Goal: Information Seeking & Learning: Learn about a topic

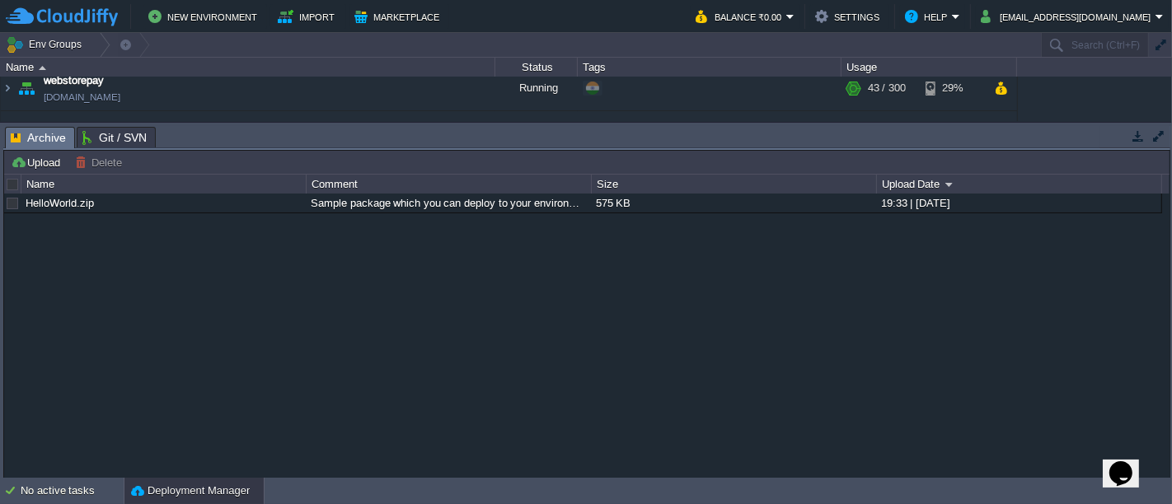
scroll to position [721, 0]
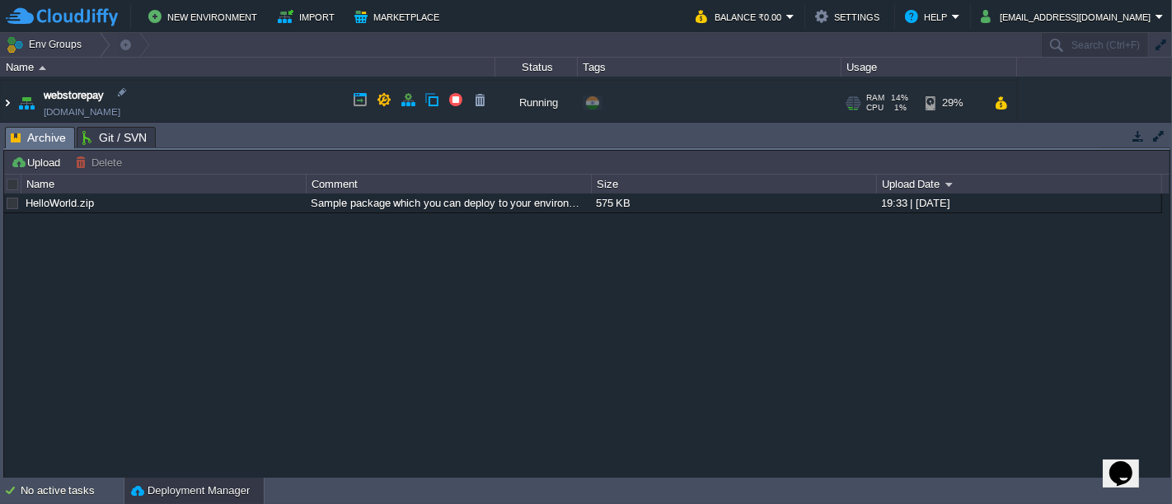
click at [5, 101] on img at bounding box center [7, 103] width 13 height 45
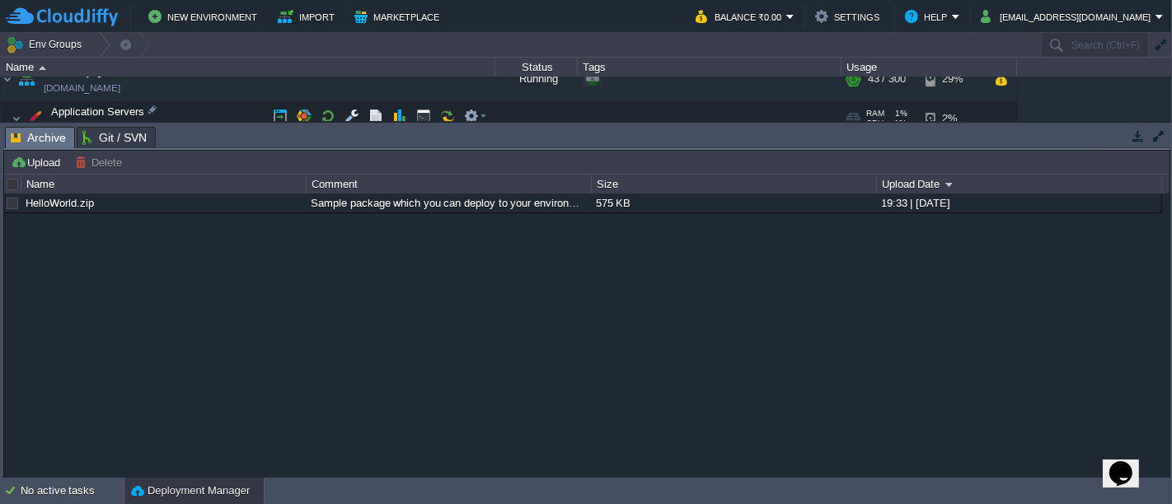
scroll to position [743, 0]
click at [359, 109] on td at bounding box center [352, 116] width 25 height 25
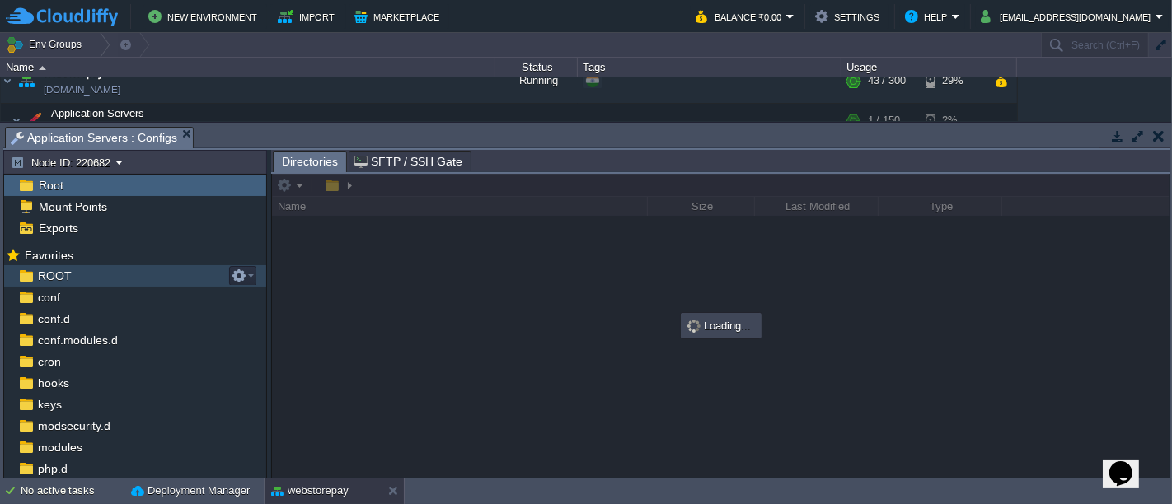
click at [96, 275] on div "ROOT" at bounding box center [135, 275] width 262 height 21
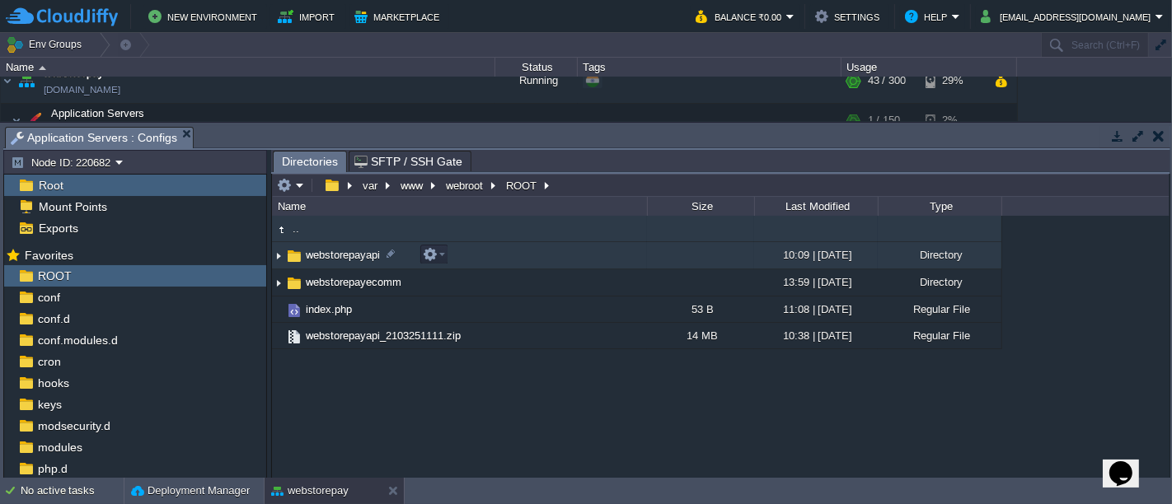
click at [483, 260] on td "webstorepayapi" at bounding box center [459, 255] width 375 height 27
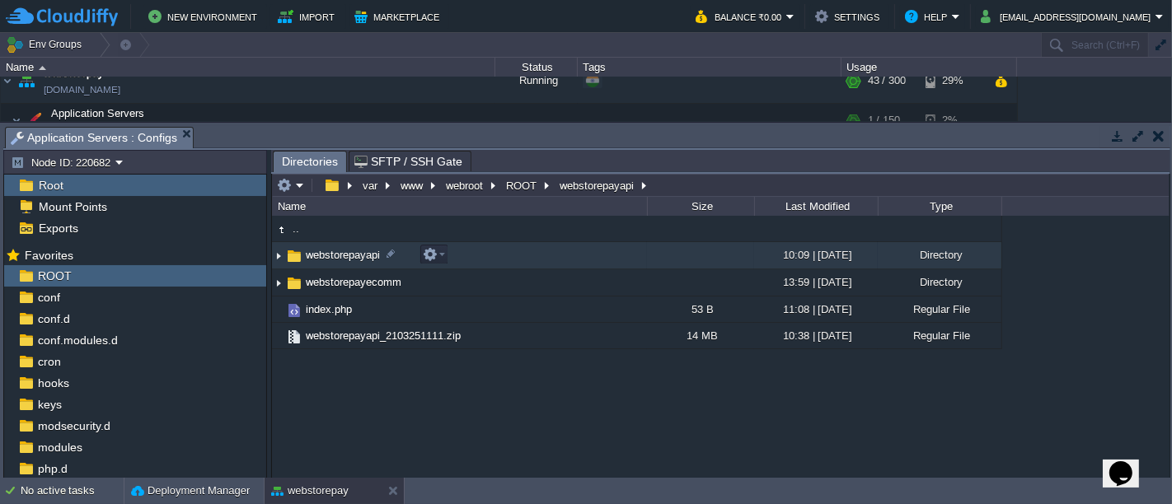
click at [483, 260] on td "webstorepayapi" at bounding box center [459, 255] width 375 height 27
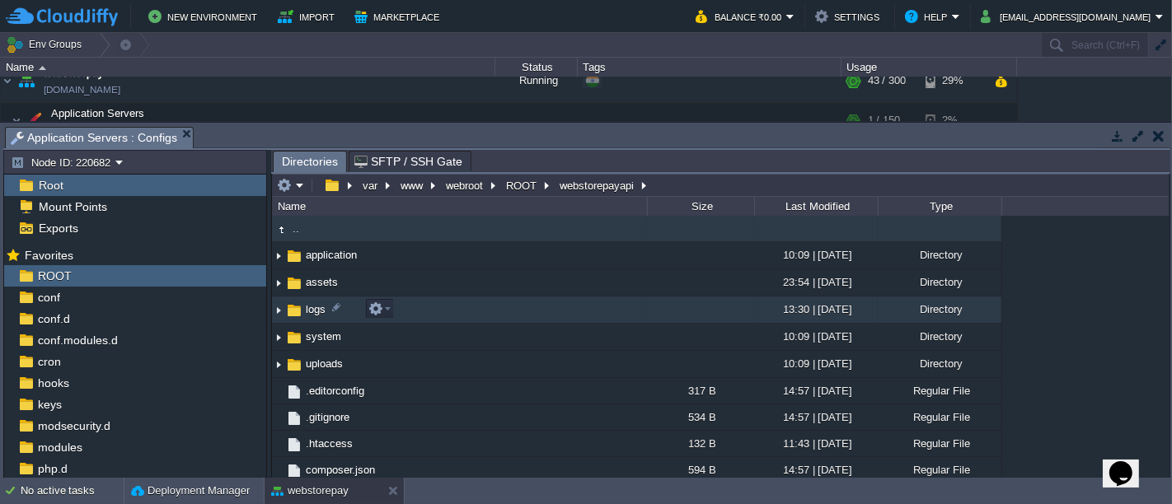
click at [416, 316] on td "logs" at bounding box center [459, 310] width 375 height 27
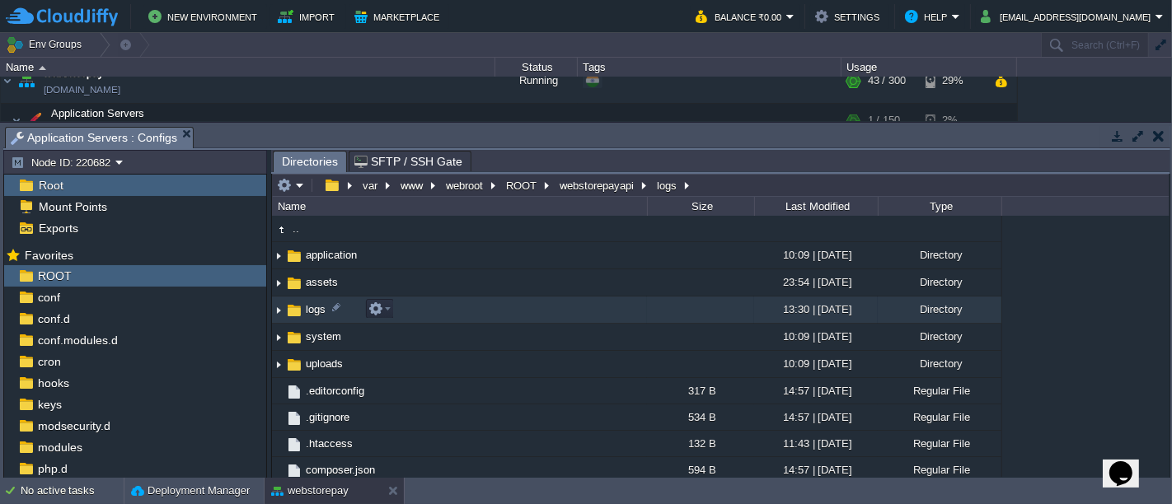
click at [416, 316] on td "logs" at bounding box center [459, 310] width 375 height 27
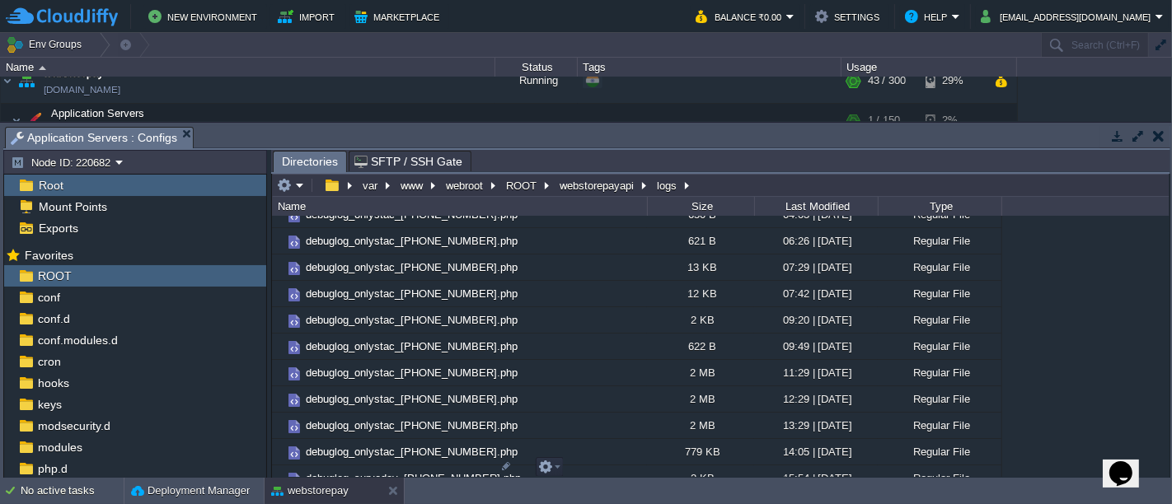
scroll to position [7483, 0]
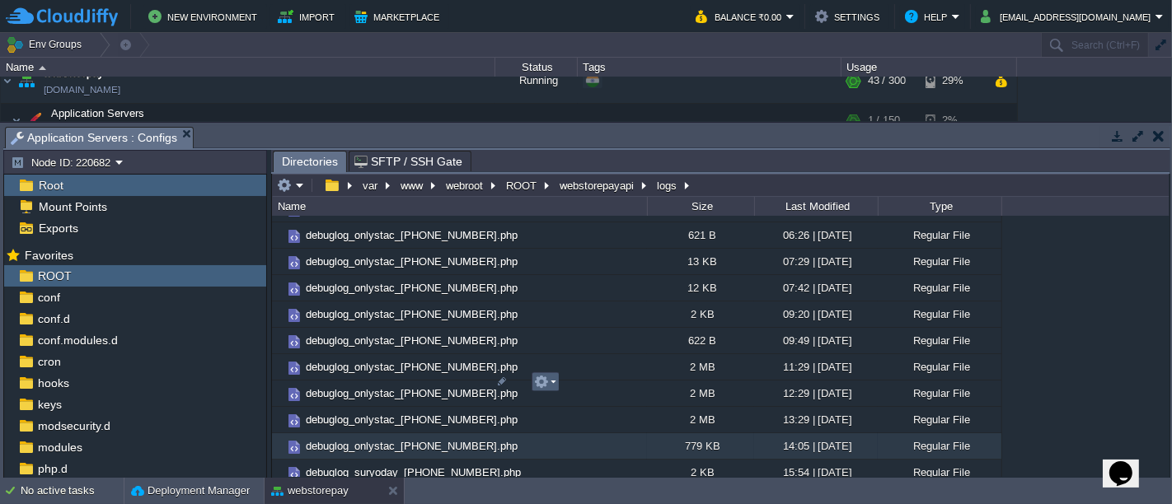
click at [550, 382] on em at bounding box center [545, 382] width 22 height 15
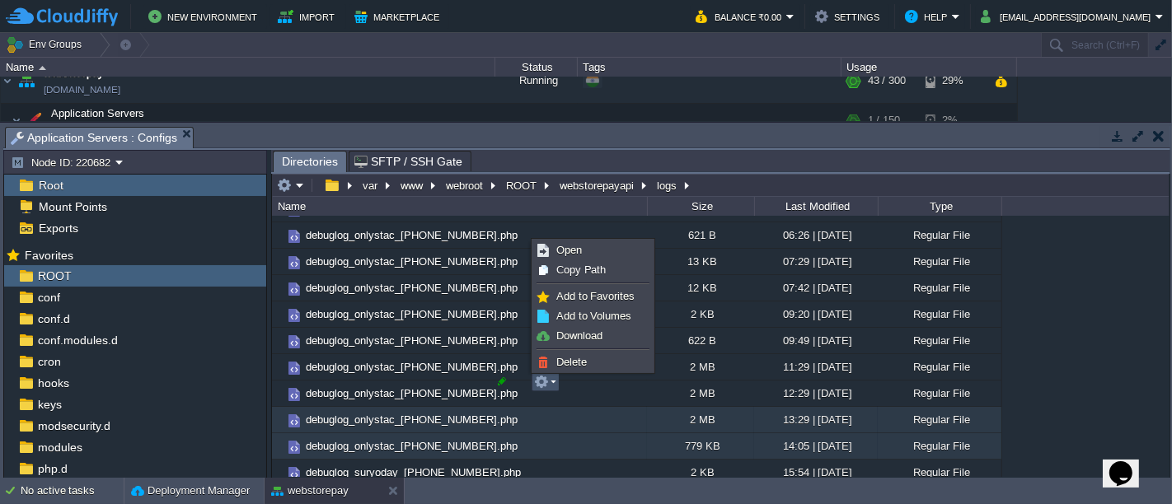
click at [507, 353] on div ".. debuglogapi_[PHONE_NUMBER].php 828 B 14:40 | [DATE] Regular File debuglogapi…" at bounding box center [720, 346] width 897 height 261
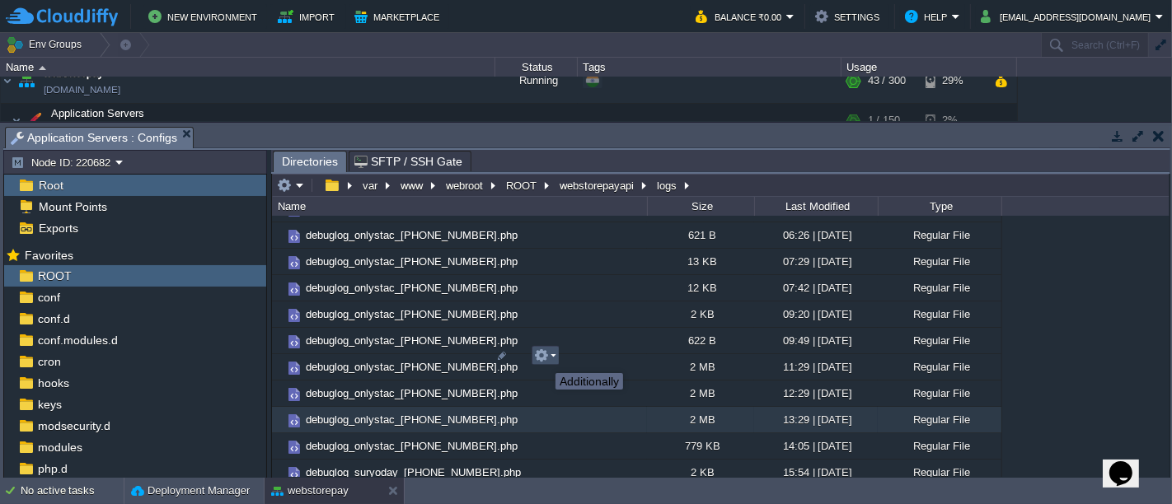
click at [543, 358] on button "button" at bounding box center [541, 356] width 15 height 15
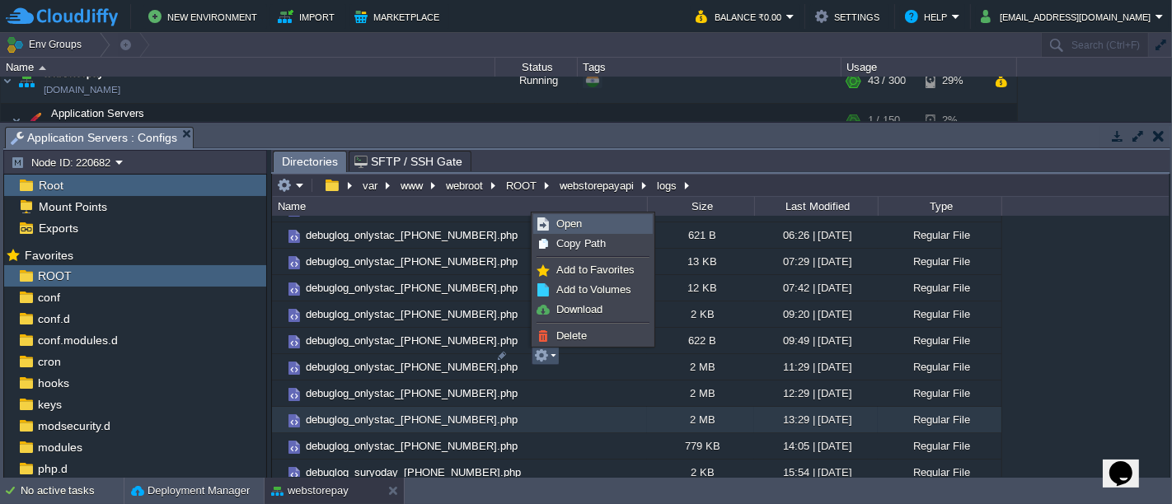
click at [565, 221] on span "Open" at bounding box center [569, 224] width 26 height 12
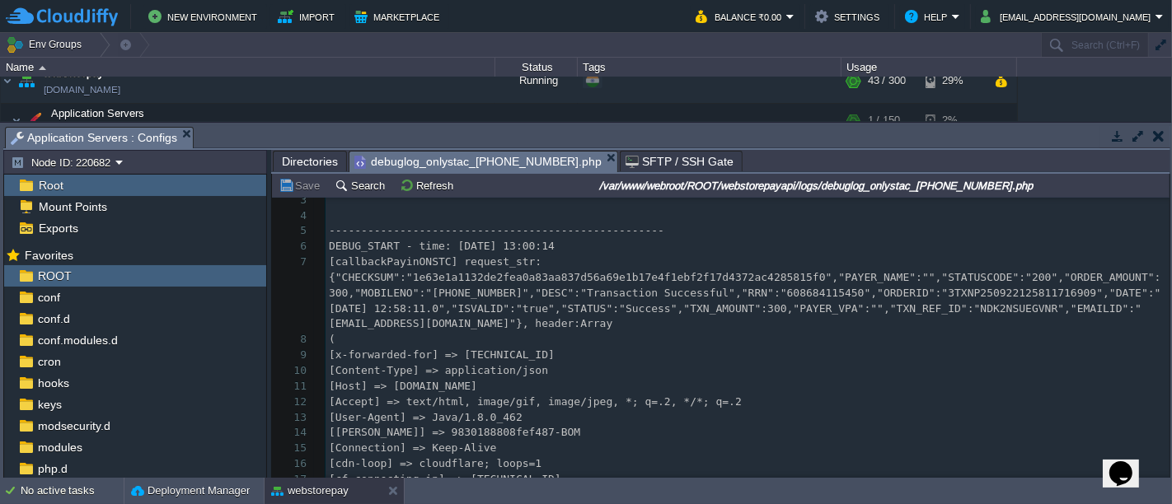
scroll to position [40, 0]
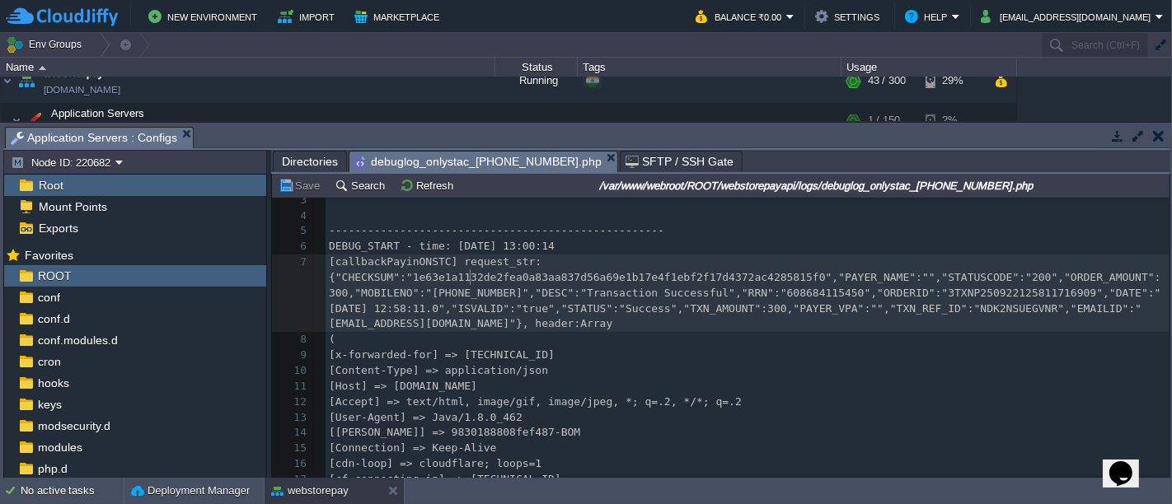
click at [470, 274] on div "23255 1 <?php exit ( 'No direct script access allowed' ); ?> 2 ​ 3 ​ 4 ​ 5 ----…" at bounding box center [748, 395] width 844 height 466
type textarea "1e63e1a1132de2fea0a83aa837d56a69e1b17e4f1ebf2f17d4372ac4285815f0"
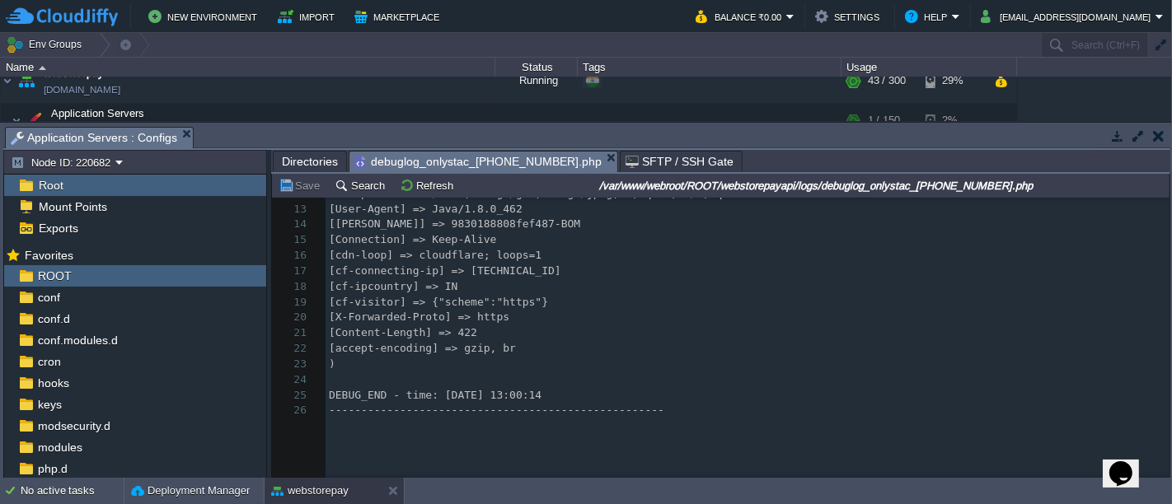
scroll to position [0, 0]
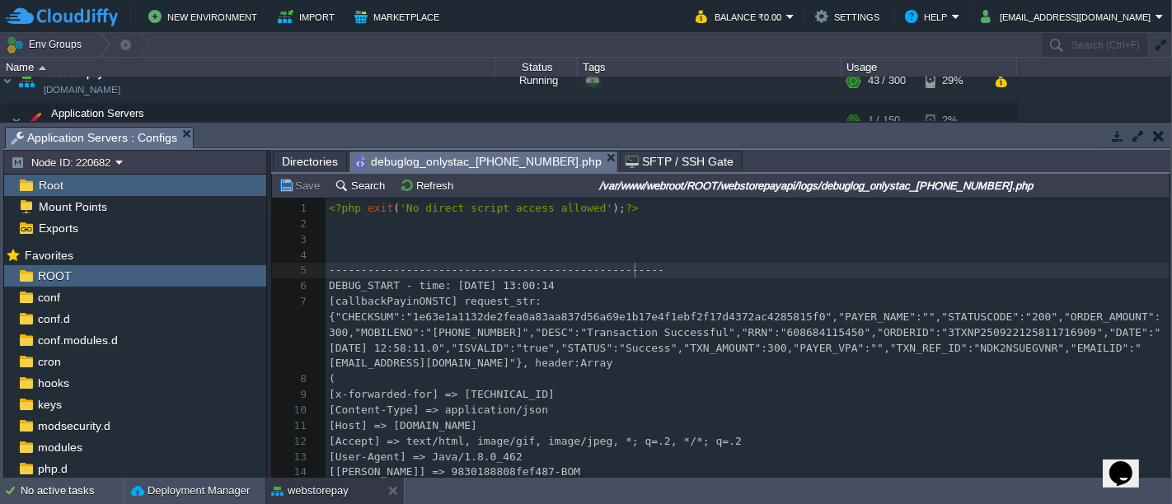
click at [795, 268] on pre "----------------------------------------------------" at bounding box center [748, 271] width 844 height 16
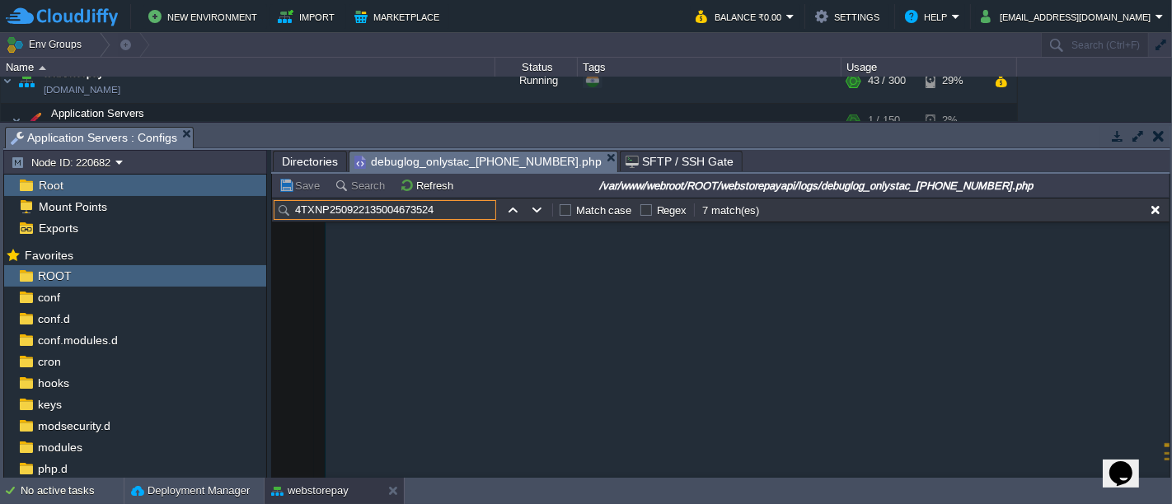
scroll to position [374282, 0]
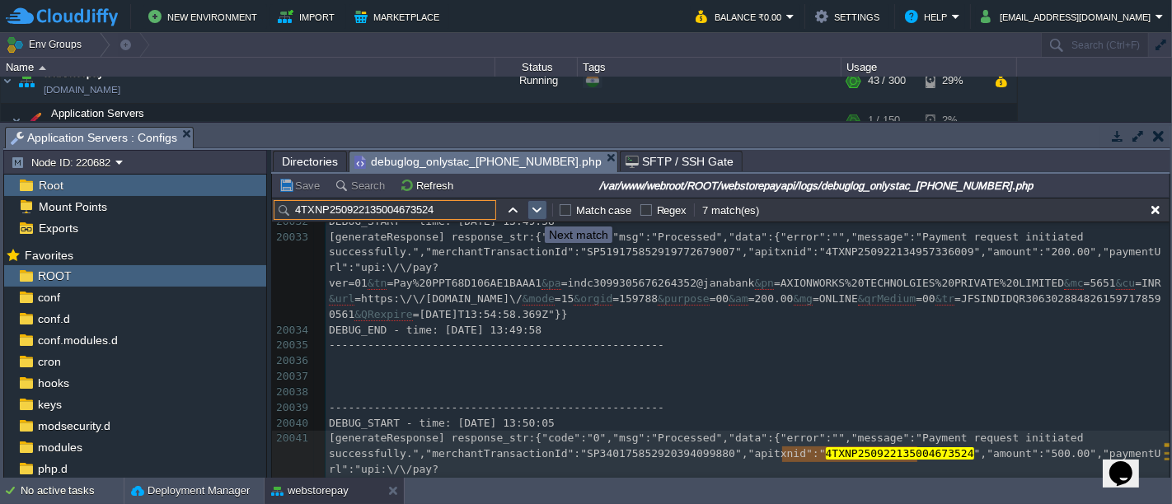
type input "4TXNP250922135004673524"
click at [533, 212] on button "button" at bounding box center [537, 210] width 15 height 15
type textarea "4TXNP250922135004673524"
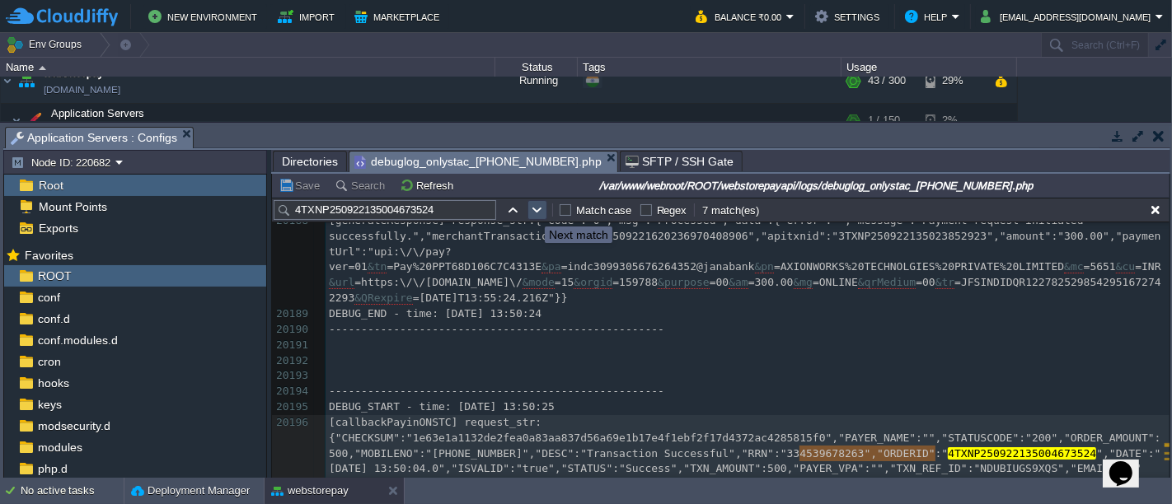
click at [533, 212] on button "button" at bounding box center [537, 210] width 15 height 15
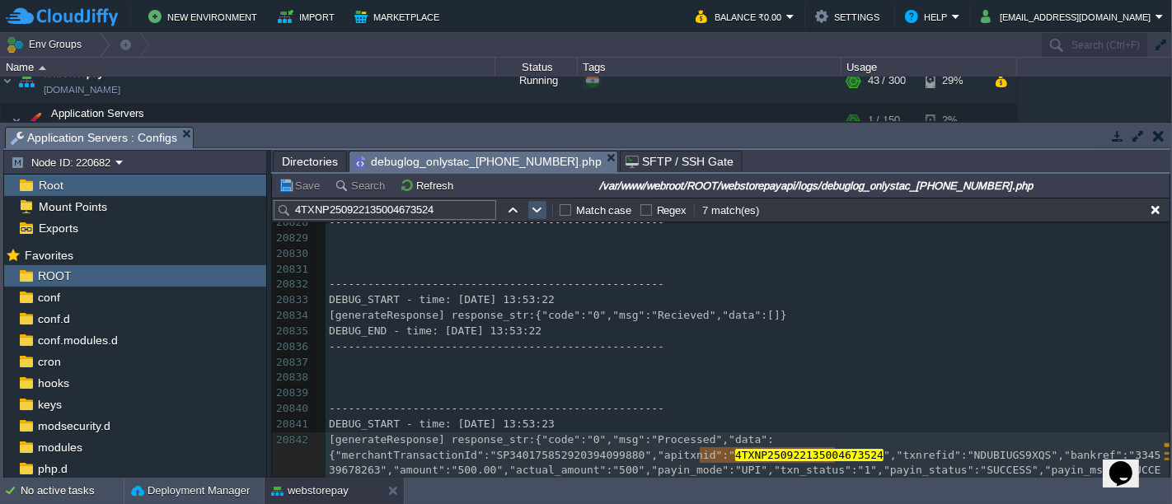
click at [533, 212] on button "button" at bounding box center [537, 210] width 15 height 15
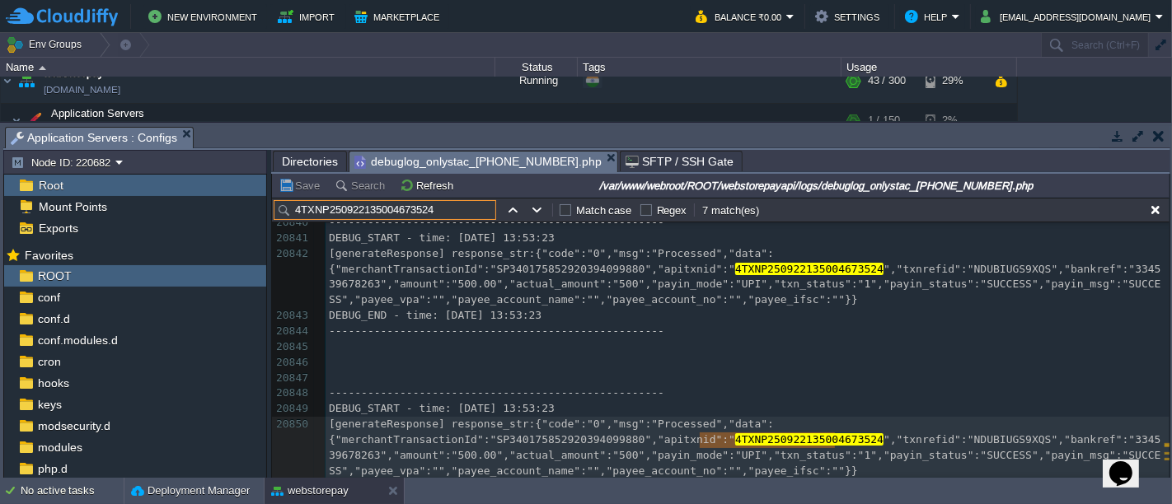
click at [452, 216] on input "4TXNP250922135004673524" at bounding box center [385, 210] width 223 height 20
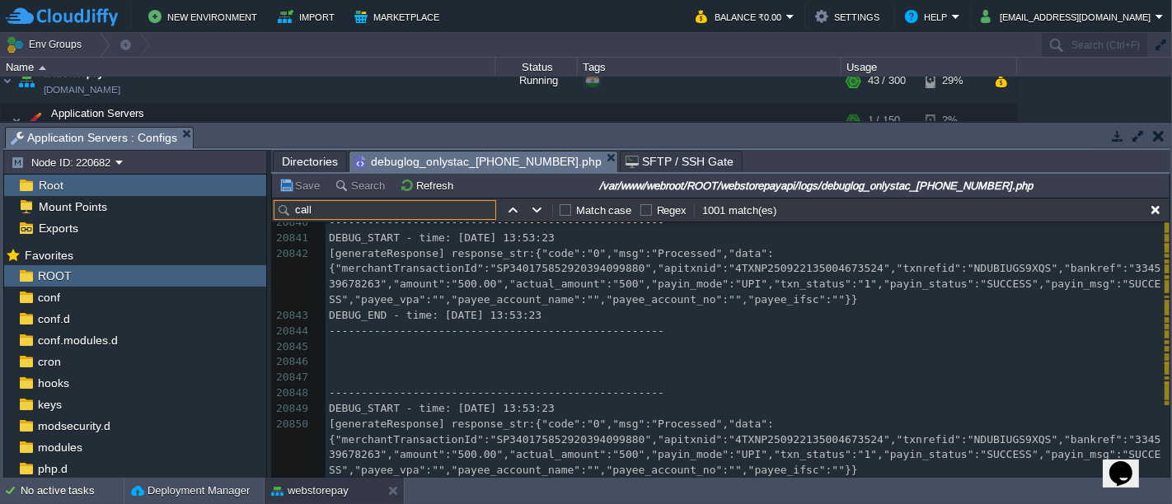
scroll to position [389761, 0]
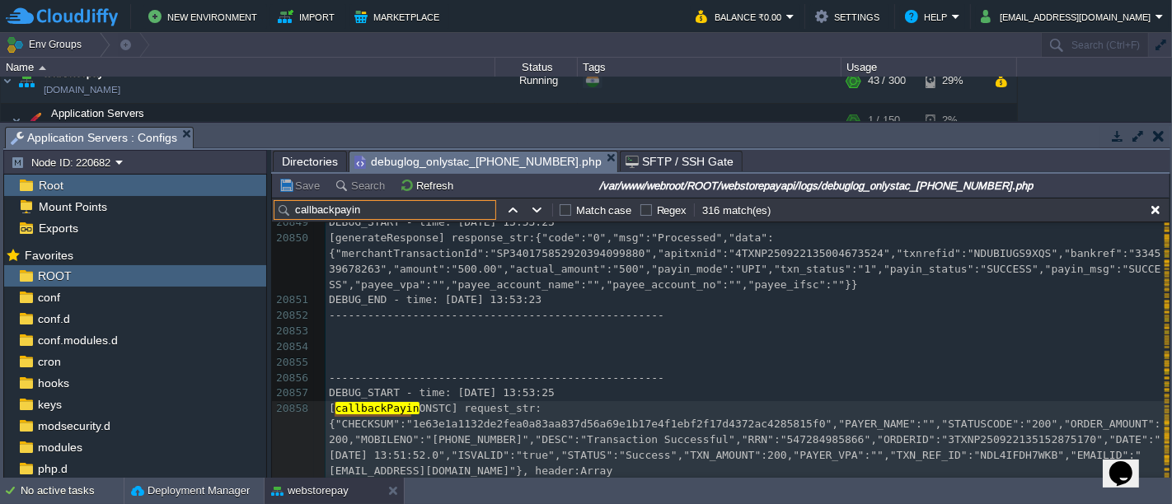
type input "callbackpayin"
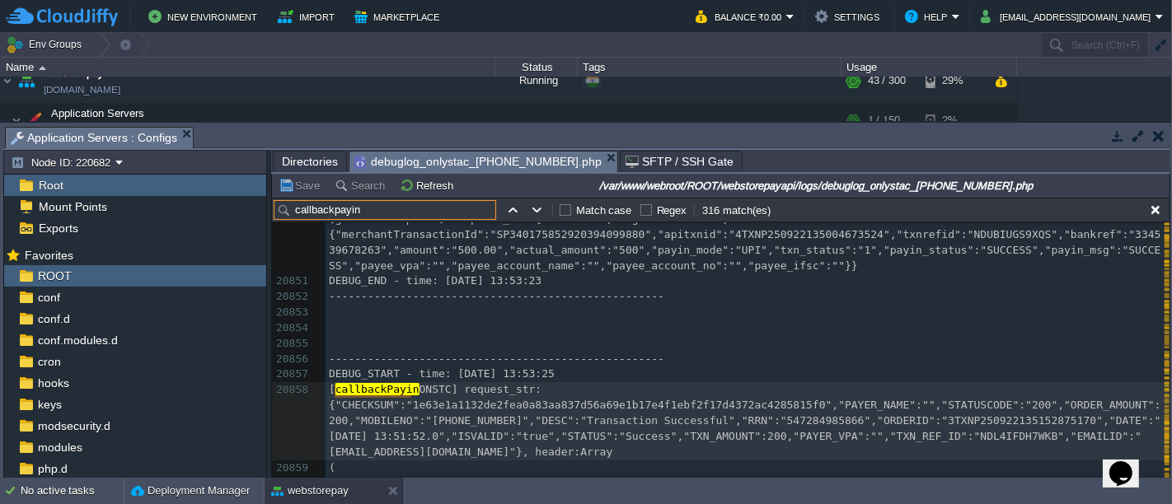
scroll to position [389785, 0]
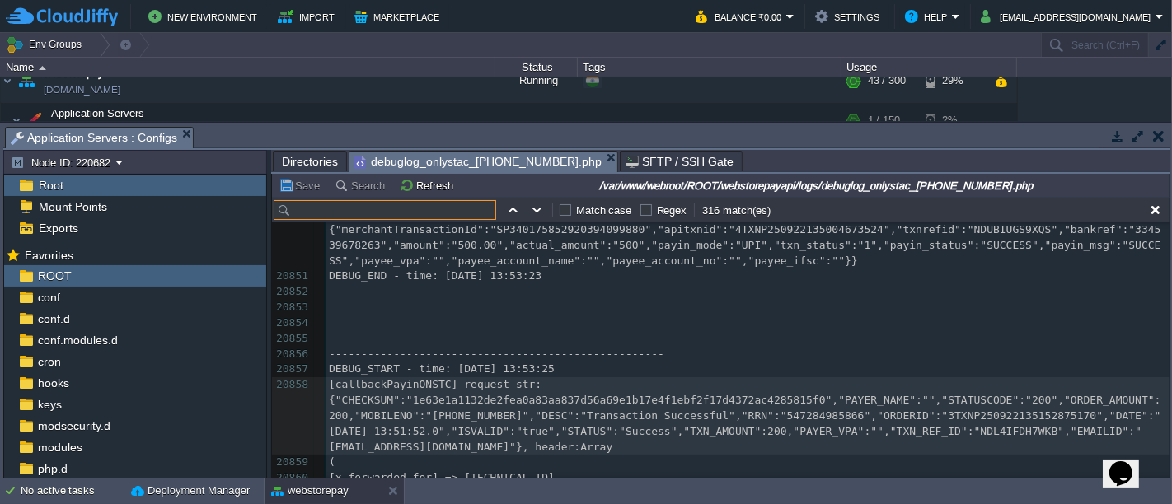
paste input "4TXNP250922135004673524"
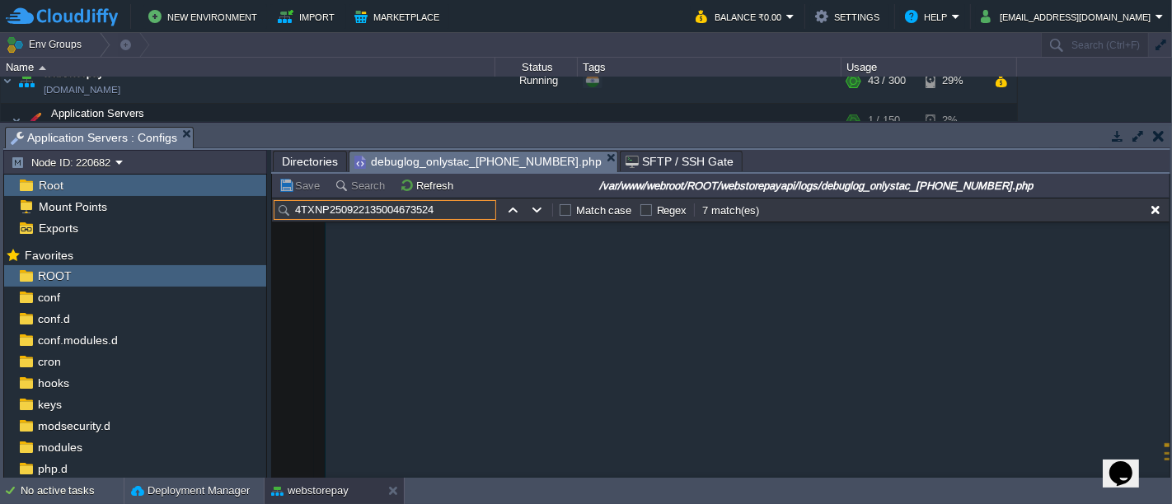
scroll to position [399833, 0]
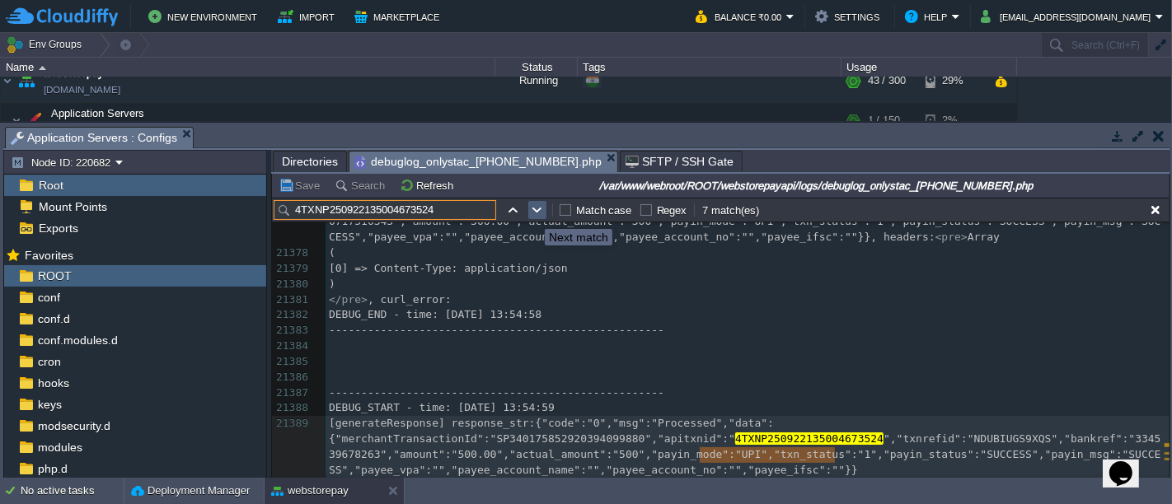
type input "4TXNP250922135004673524"
click at [532, 214] on button "button" at bounding box center [537, 210] width 15 height 15
type textarea "4TXNP250922135004673524"
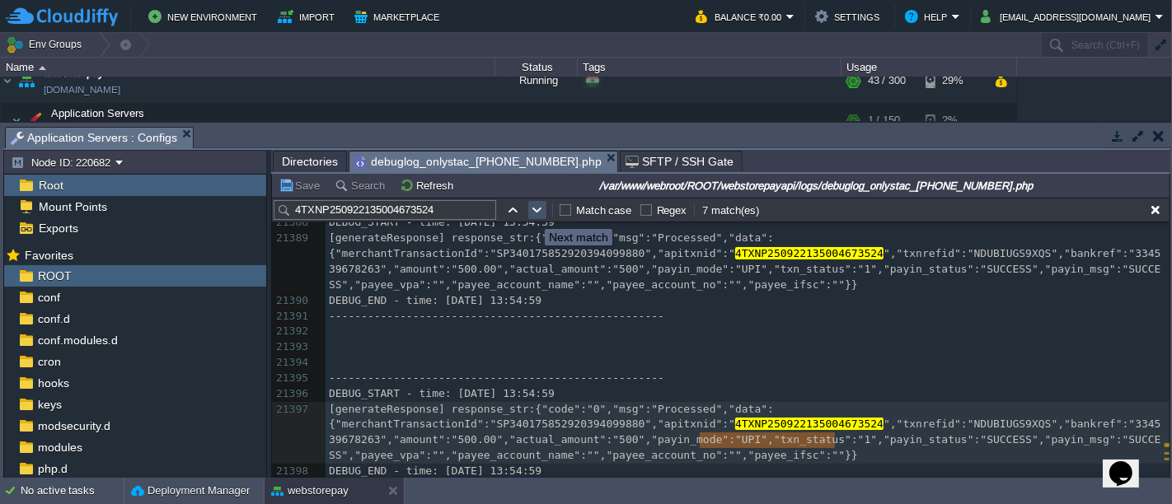
click at [532, 214] on button "button" at bounding box center [537, 210] width 15 height 15
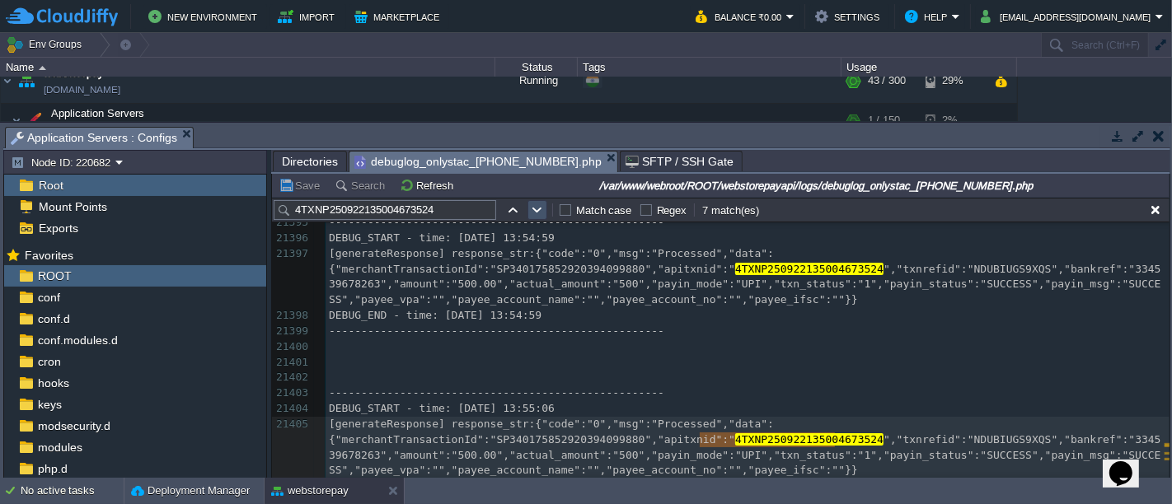
click at [534, 212] on button "button" at bounding box center [537, 210] width 15 height 15
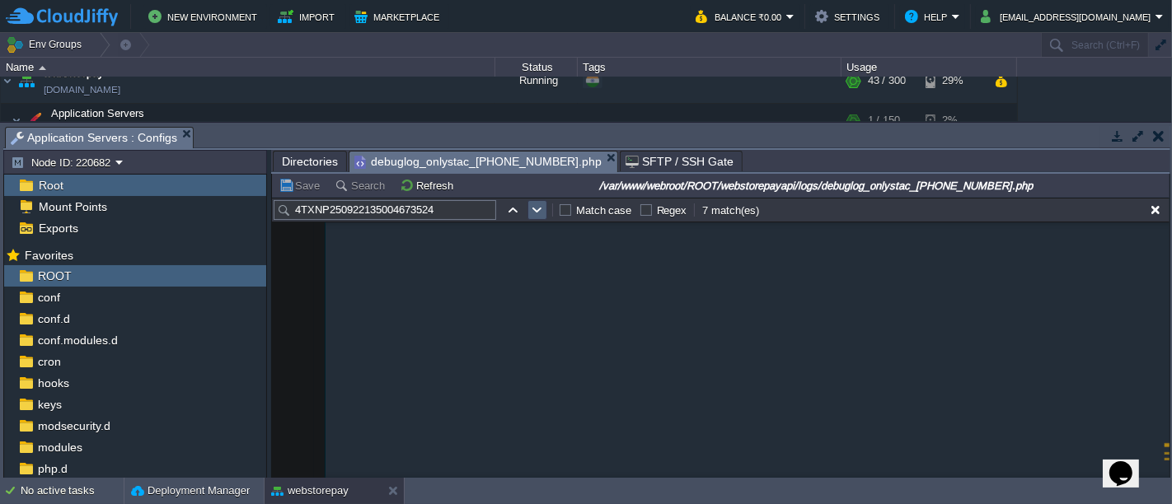
scroll to position [374443, 0]
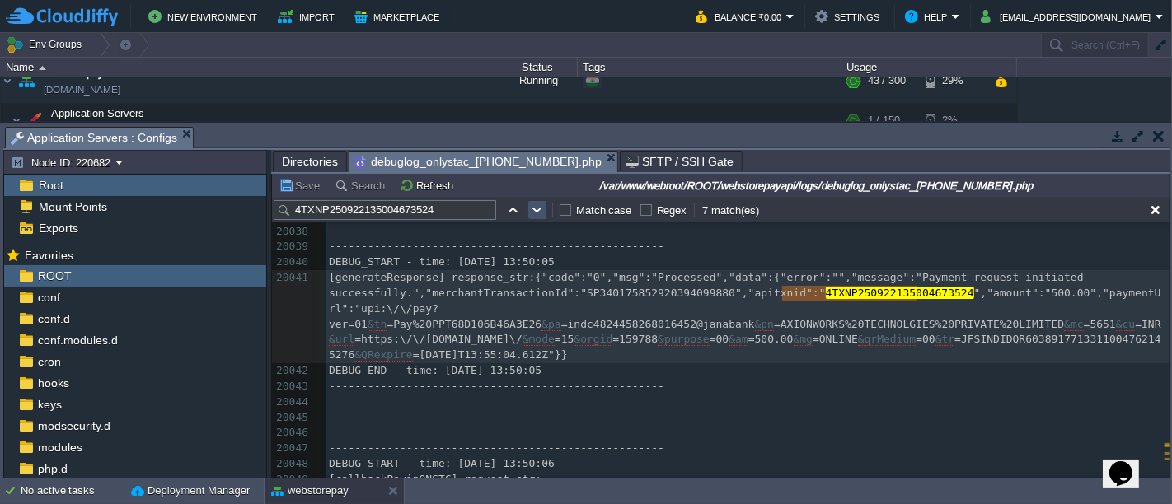
click at [534, 212] on button "button" at bounding box center [537, 210] width 15 height 15
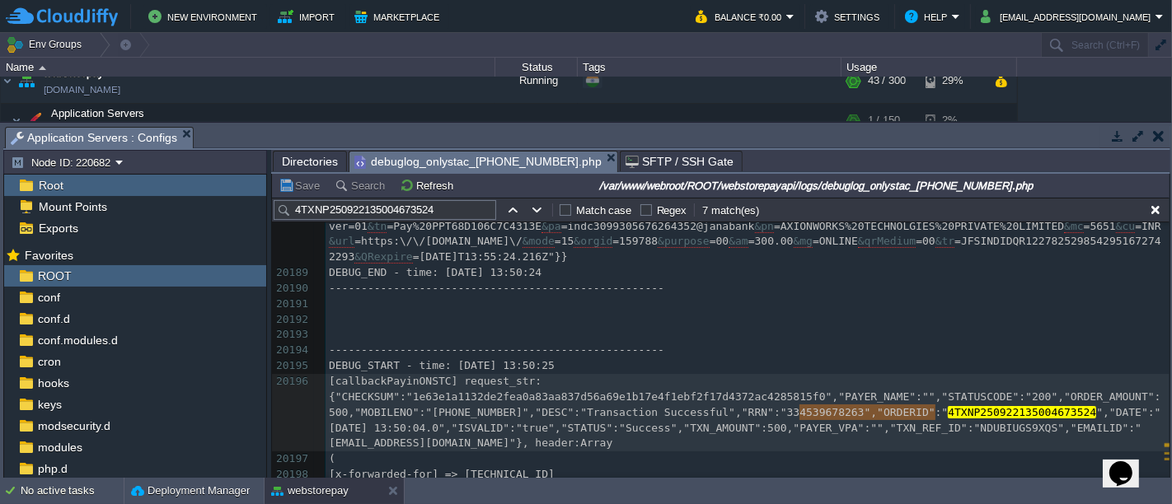
scroll to position [377352, 0]
click at [538, 208] on button "button" at bounding box center [537, 210] width 15 height 15
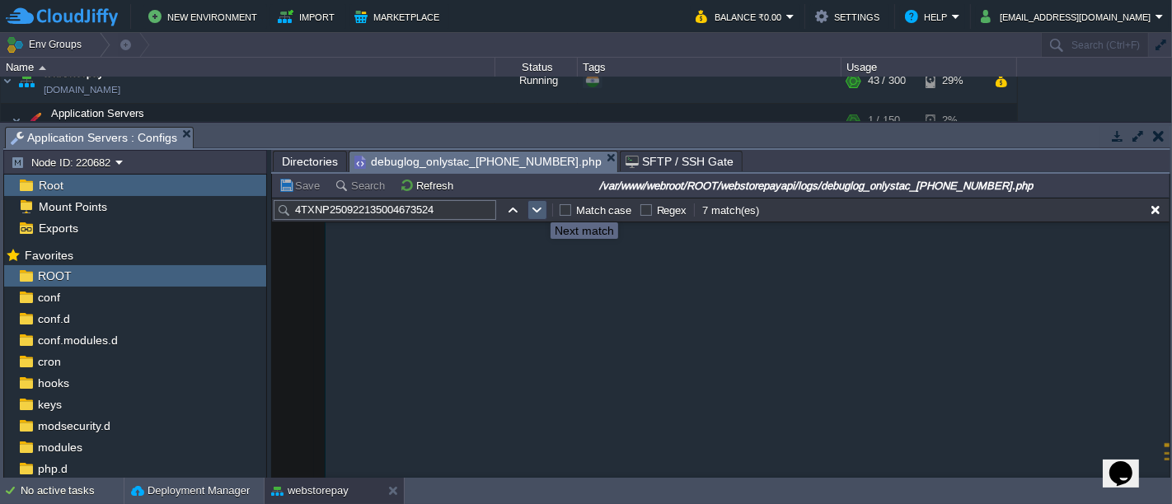
scroll to position [389403, 0]
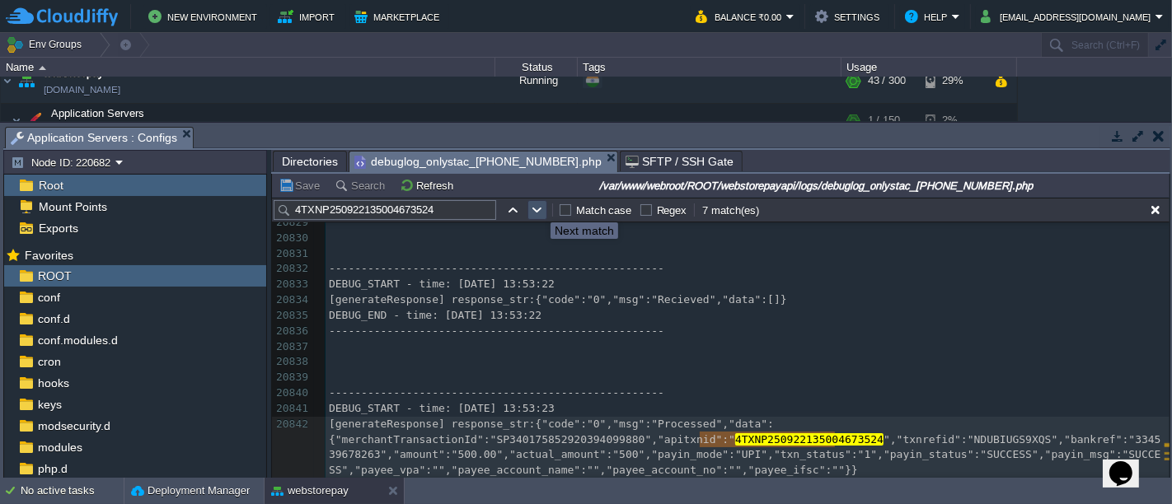
click at [538, 208] on button "button" at bounding box center [537, 210] width 15 height 15
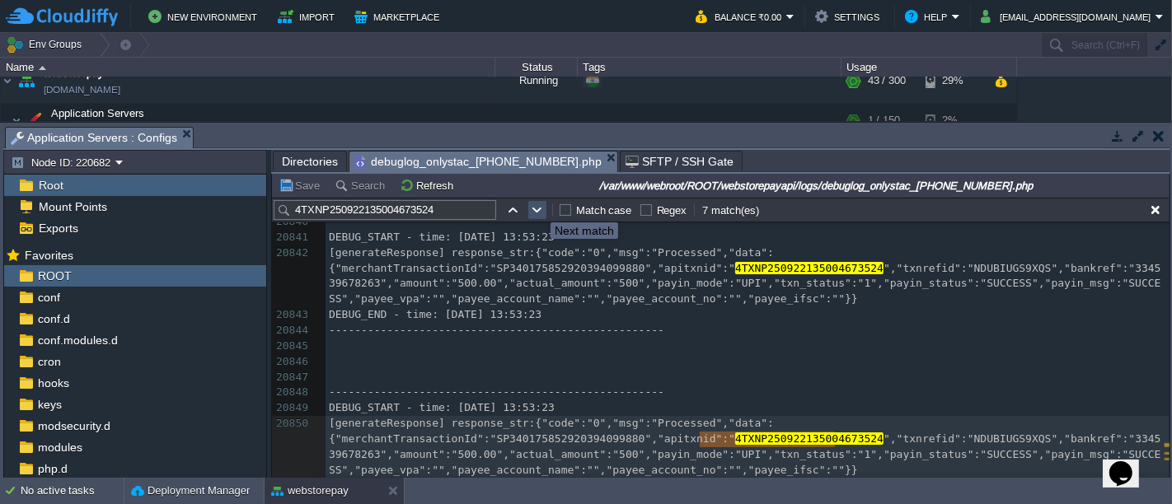
click at [538, 208] on button "button" at bounding box center [537, 210] width 15 height 15
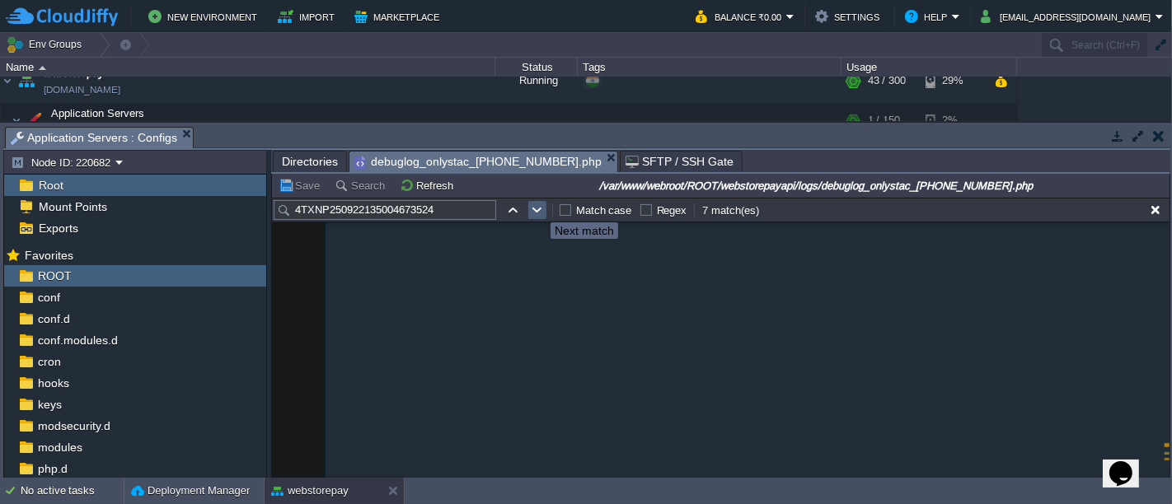
scroll to position [399848, 0]
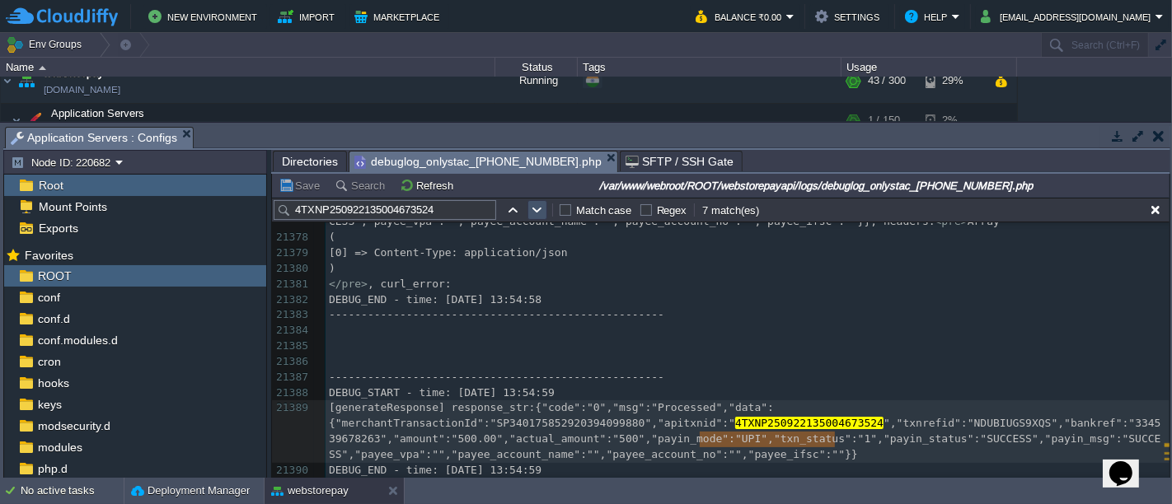
click at [538, 208] on button "button" at bounding box center [537, 210] width 15 height 15
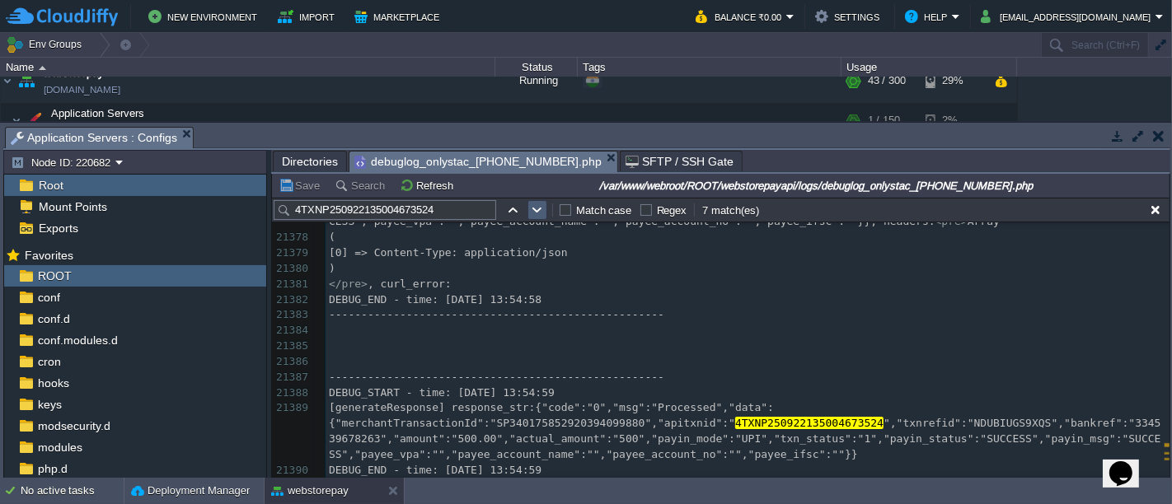
scroll to position [400019, 0]
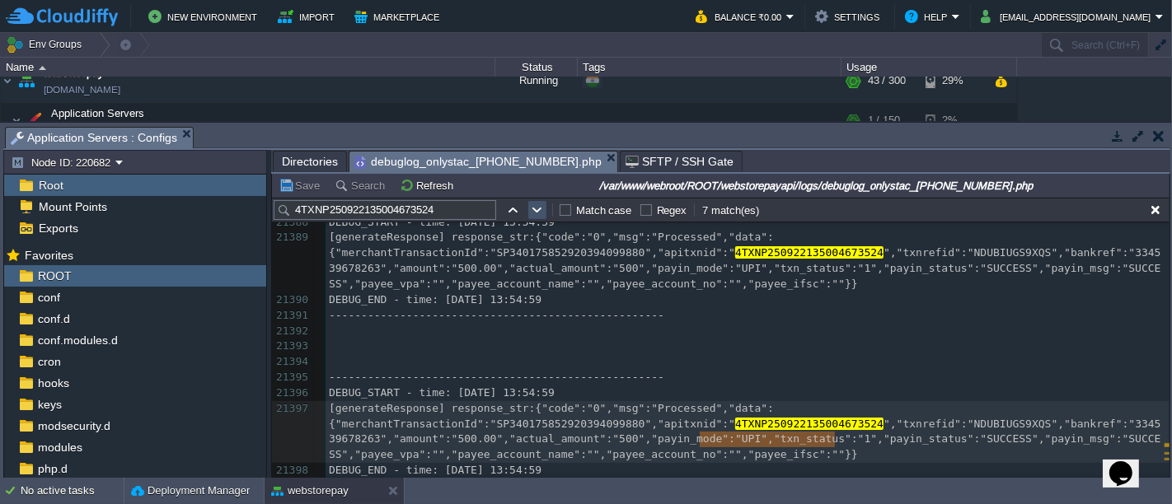
click at [538, 208] on button "button" at bounding box center [537, 210] width 15 height 15
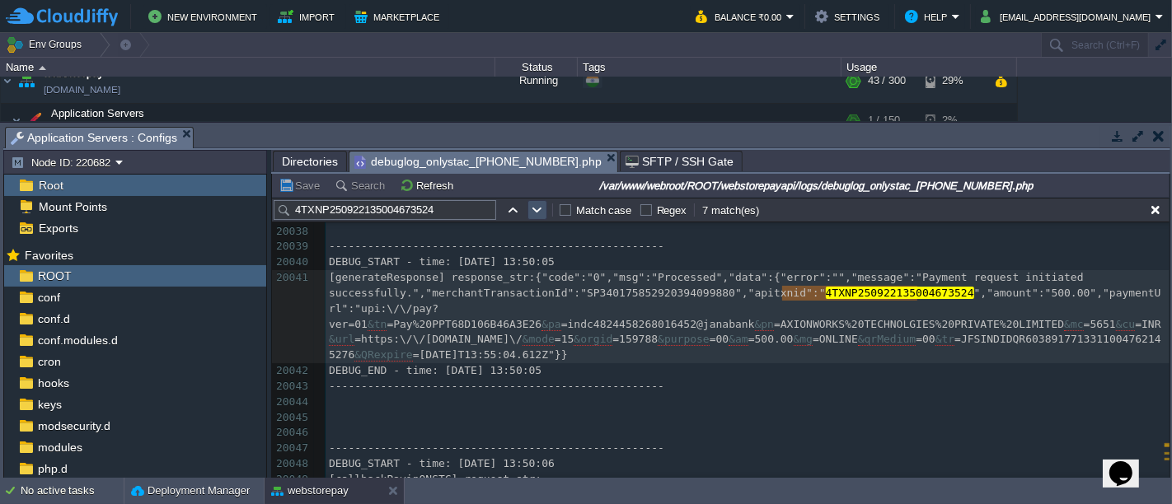
click at [538, 208] on button "button" at bounding box center [537, 210] width 15 height 15
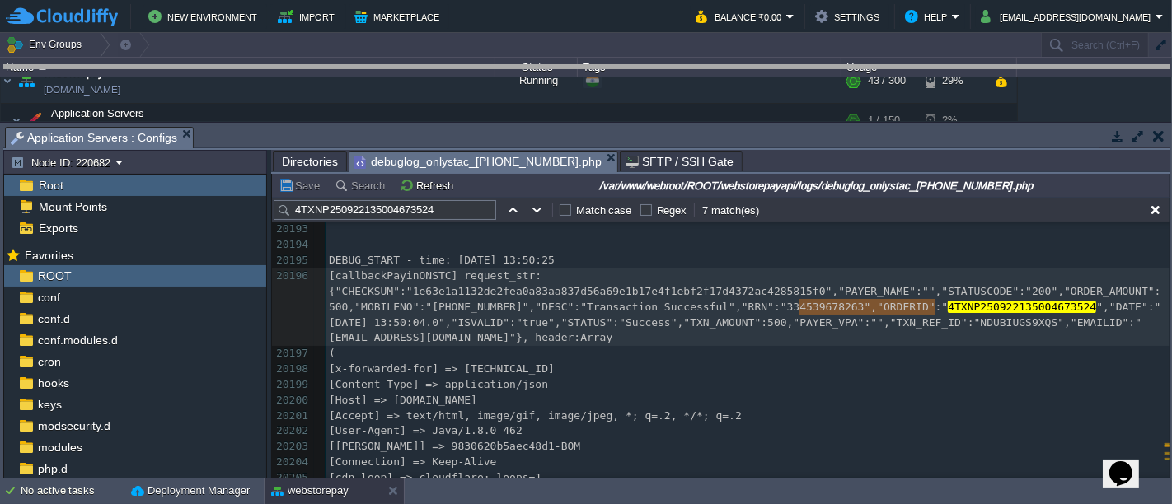
drag, startPoint x: 619, startPoint y: 135, endPoint x: 630, endPoint y: 75, distance: 61.3
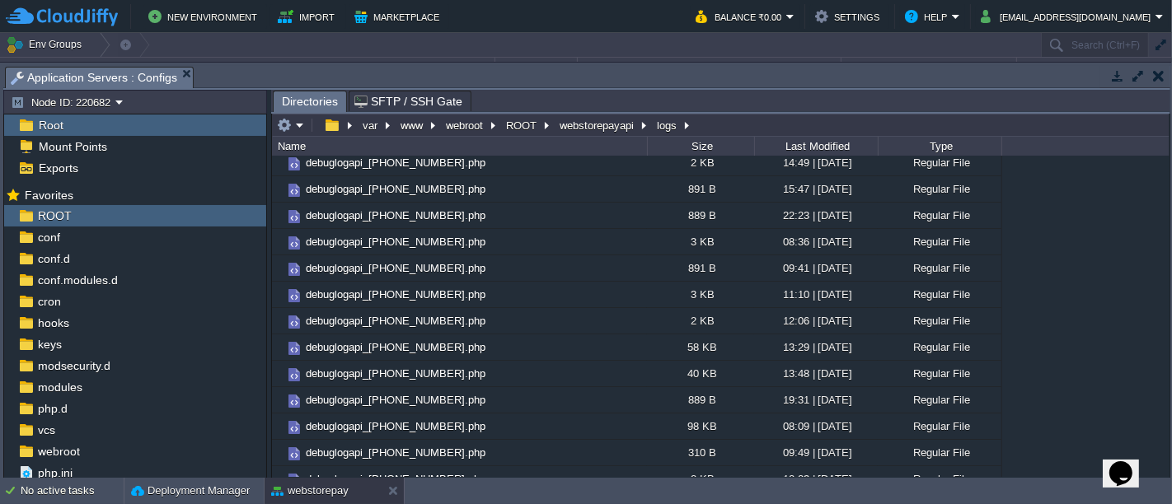
scroll to position [0, 0]
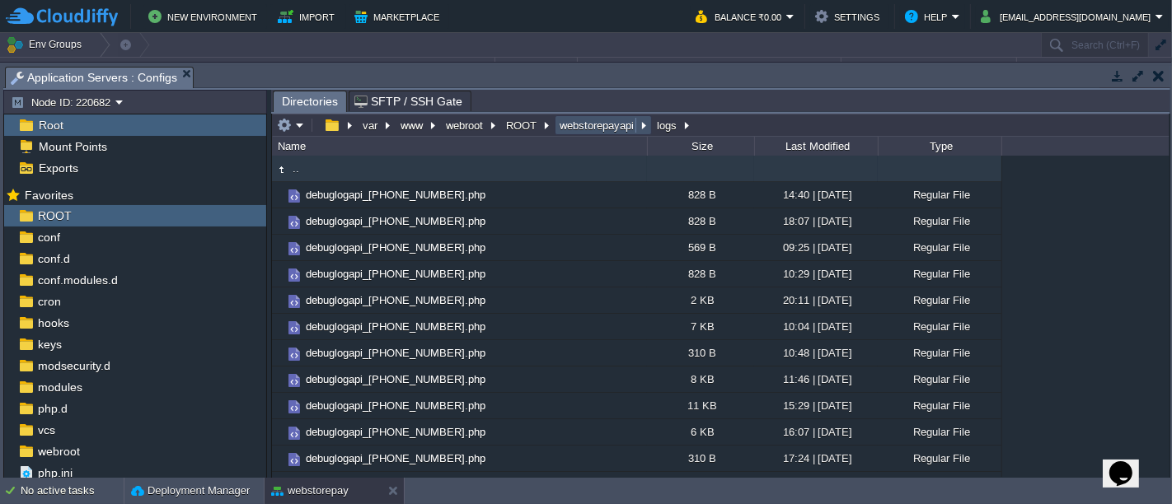
click at [611, 121] on button "webstorepayapi" at bounding box center [597, 125] width 81 height 15
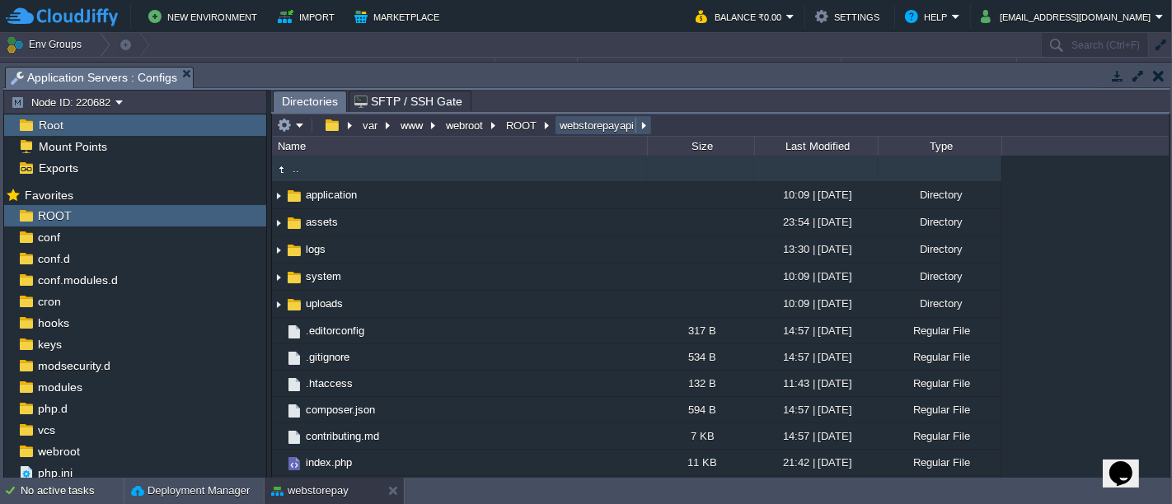
click at [611, 121] on button "webstorepayapi" at bounding box center [597, 125] width 81 height 15
